Goal: Communication & Community: Answer question/provide support

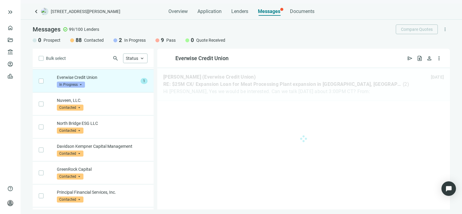
scroll to position [23, 0]
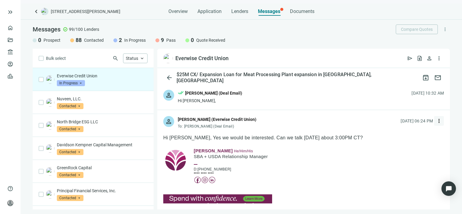
click at [436, 121] on span "more_vert" at bounding box center [439, 121] width 6 height 6
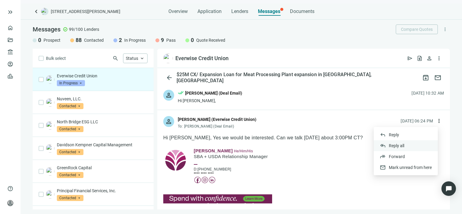
click at [391, 145] on span "Reply all" at bounding box center [396, 145] width 15 height 5
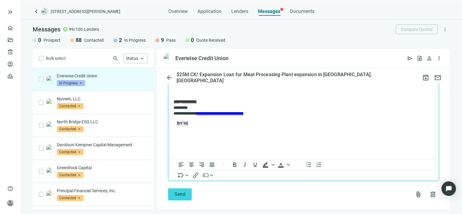
scroll to position [547, 0]
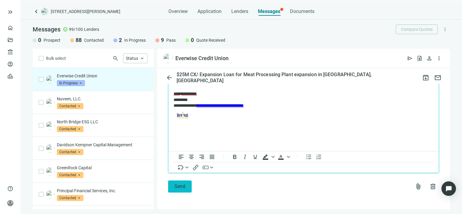
click at [180, 187] on span "Send" at bounding box center [179, 187] width 11 height 6
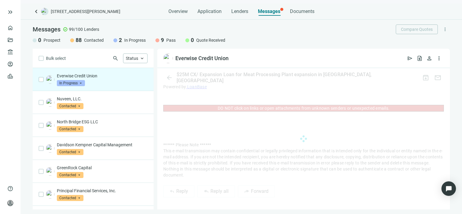
scroll to position [527, 0]
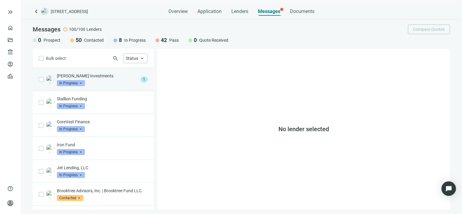
click at [99, 78] on p "[PERSON_NAME] Investments" at bounding box center [97, 76] width 81 height 6
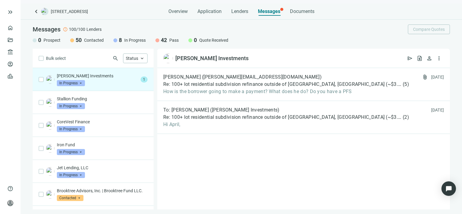
click at [107, 79] on p "[PERSON_NAME] Investments" at bounding box center [97, 76] width 81 height 6
click at [213, 86] on span "Re: 100+ lot residential subdivision refinance outside of [GEOGRAPHIC_DATA], [G…" at bounding box center [282, 84] width 238 height 6
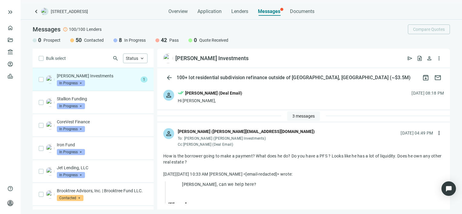
click at [292, 115] on span "3 messages" at bounding box center [303, 116] width 22 height 5
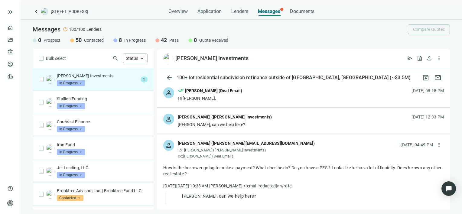
scroll to position [91, 0]
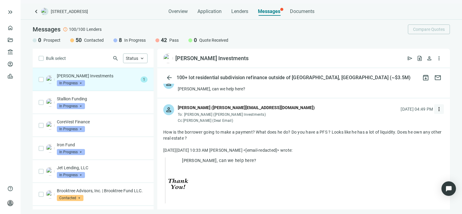
click at [436, 108] on span "more_vert" at bounding box center [439, 109] width 6 height 6
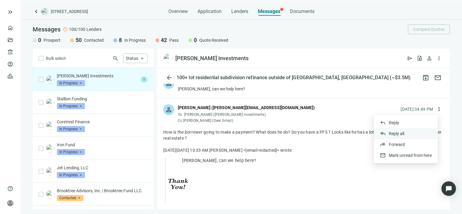
click at [396, 133] on span "Reply all" at bounding box center [396, 133] width 15 height 5
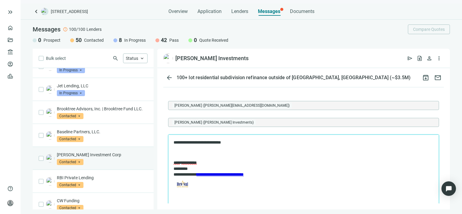
scroll to position [181, 0]
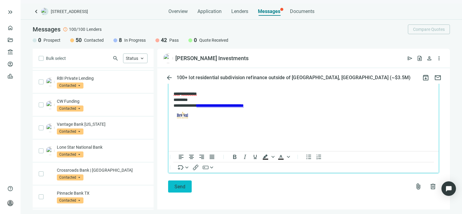
click at [181, 186] on span "Send" at bounding box center [179, 187] width 11 height 6
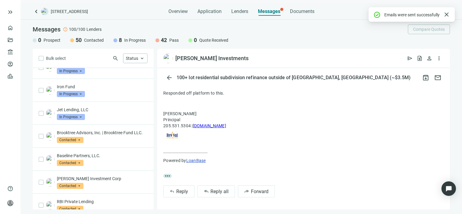
scroll to position [0, 0]
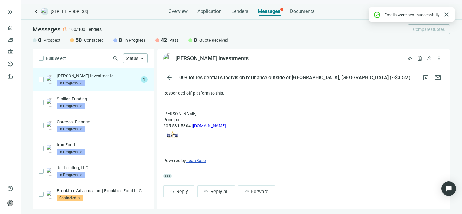
click at [105, 78] on p "[PERSON_NAME] Investments" at bounding box center [97, 76] width 81 height 6
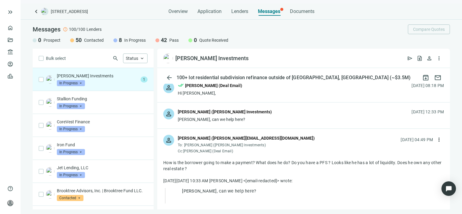
scroll to position [60, 0]
click at [251, 112] on div "person [PERSON_NAME] ([PERSON_NAME] Investments) [PERSON_NAME], can we help her…" at bounding box center [303, 115] width 293 height 26
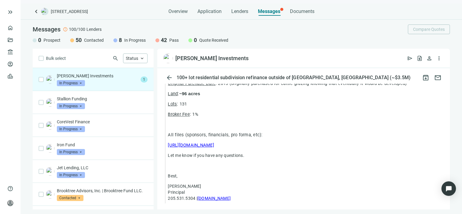
scroll to position [605, 0]
click at [125, 79] on div "[PERSON_NAME] Investments In Progress arrow_drop_down" at bounding box center [97, 79] width 81 height 13
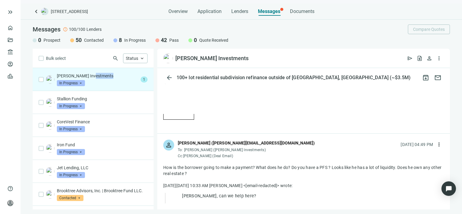
scroll to position [786, 0]
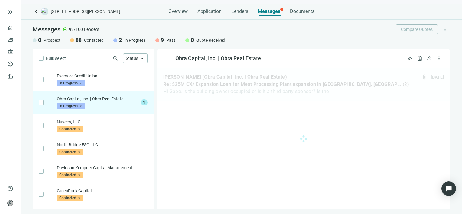
scroll to position [23, 0]
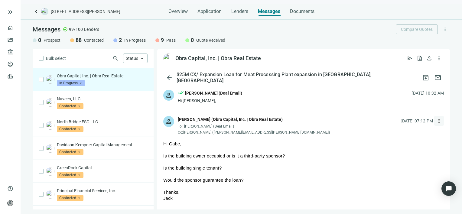
click at [436, 121] on span "more_vert" at bounding box center [439, 121] width 6 height 6
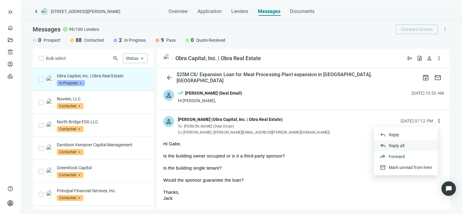
click at [403, 146] on span "Reply all" at bounding box center [396, 145] width 15 height 5
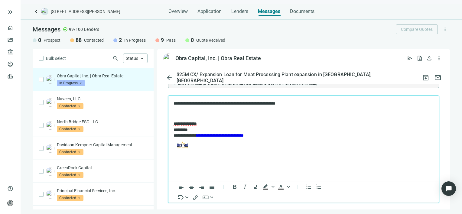
scroll to position [334, 0]
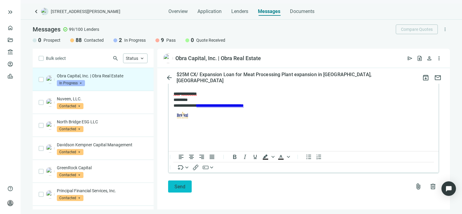
click at [183, 187] on span "Send" at bounding box center [179, 187] width 11 height 6
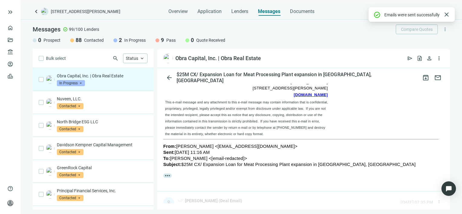
scroll to position [304, 0]
